Goal: Transaction & Acquisition: Subscribe to service/newsletter

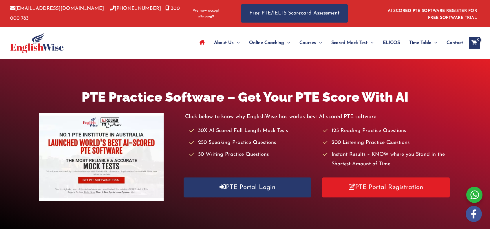
click at [285, 199] on div "Click below to know why EnglishWise has worlds best AI scored PTE software 30X …" at bounding box center [318, 157] width 266 height 90
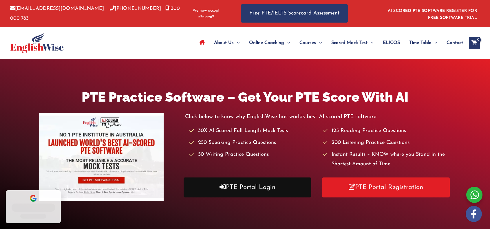
click at [285, 190] on link "PTE Portal Login" at bounding box center [248, 188] width 128 height 20
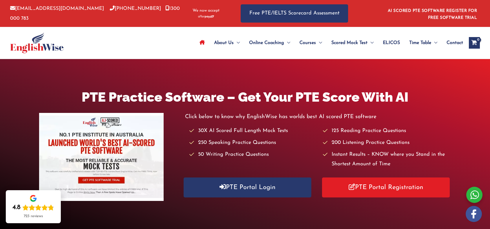
click at [454, 41] on span "Contact" at bounding box center [455, 43] width 17 height 20
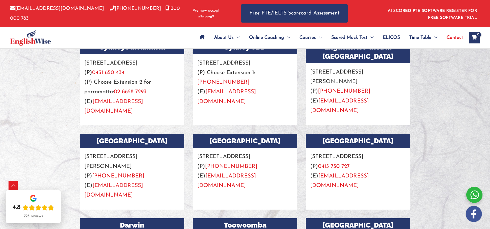
scroll to position [502, 0]
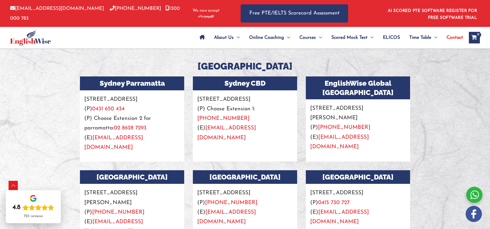
click at [250, 117] on link "[PHONE_NUMBER]" at bounding box center [223, 119] width 52 height 6
click at [270, 83] on h3 "Sydney CBD" at bounding box center [245, 84] width 104 height 14
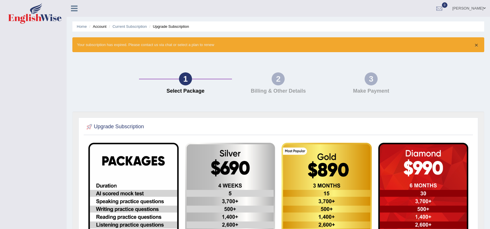
click at [475, 43] on button "×" at bounding box center [476, 45] width 3 height 6
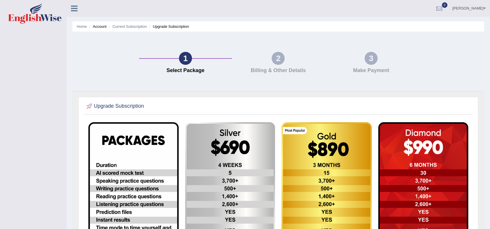
click at [472, 50] on div "1 Select Package 2 Billing & Other Details 3 Make Payment" at bounding box center [279, 64] width 418 height 54
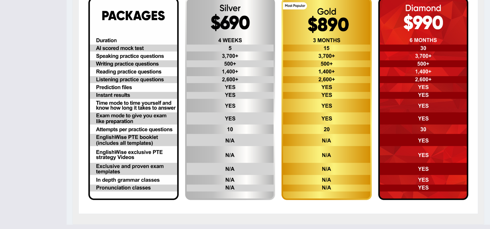
scroll to position [140, 0]
